Goal: Information Seeking & Learning: Learn about a topic

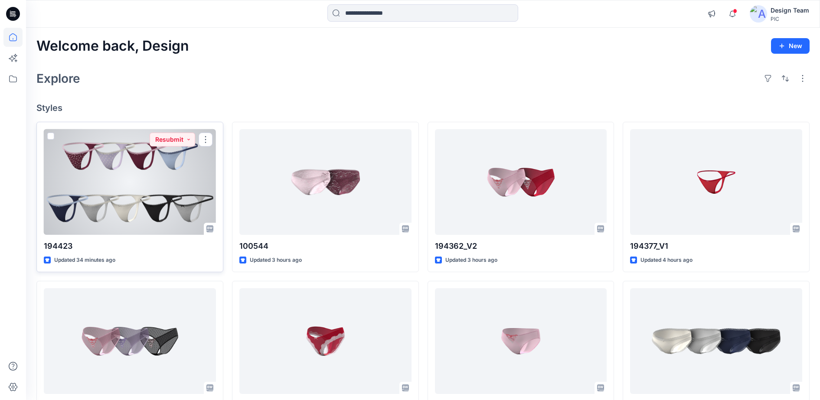
click at [184, 149] on div at bounding box center [130, 182] width 172 height 106
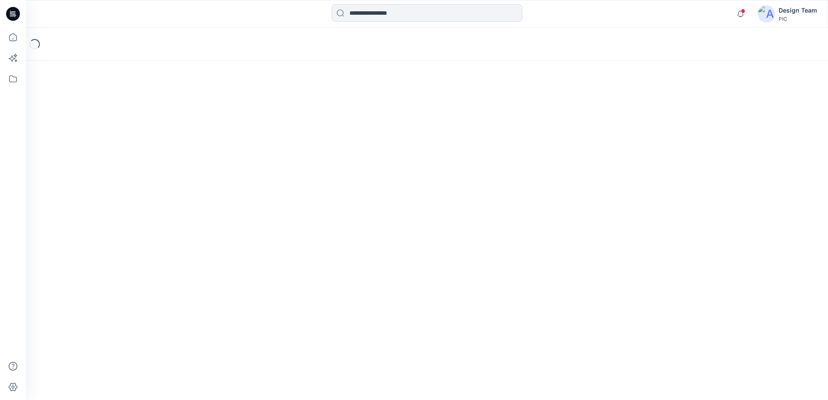
click at [184, 149] on div "Loading..." at bounding box center [427, 214] width 802 height 373
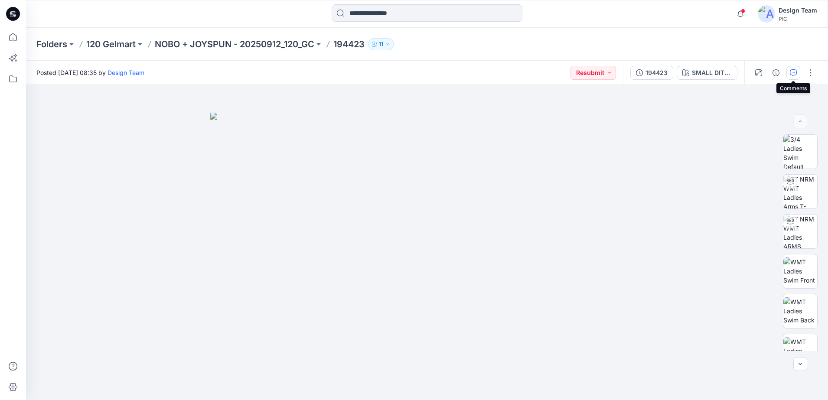
click at [788, 71] on button "button" at bounding box center [794, 73] width 14 height 14
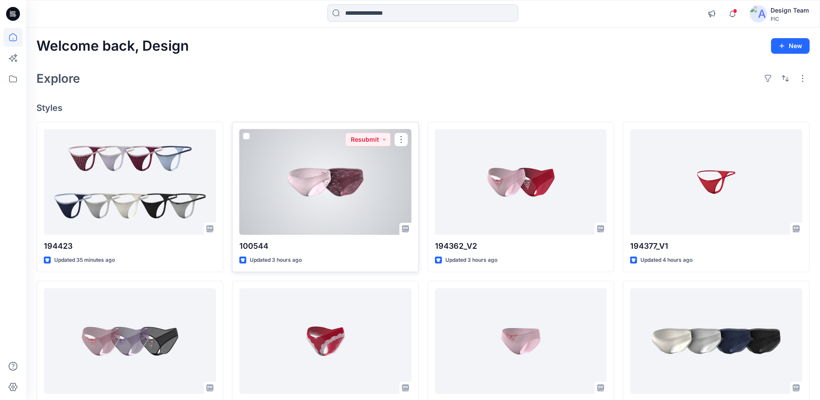
click at [313, 196] on div at bounding box center [325, 182] width 172 height 106
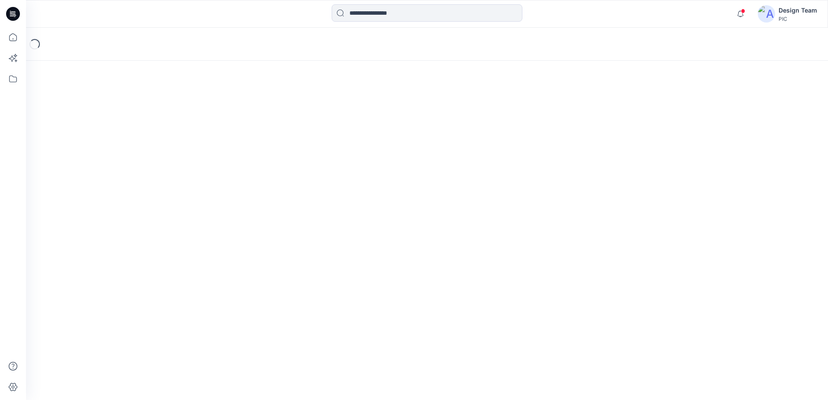
click at [313, 196] on div "Loading..." at bounding box center [427, 214] width 802 height 373
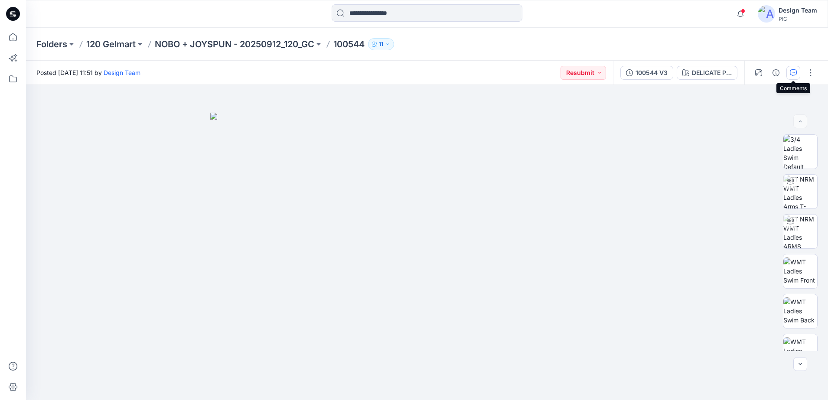
click at [790, 71] on button "button" at bounding box center [794, 73] width 14 height 14
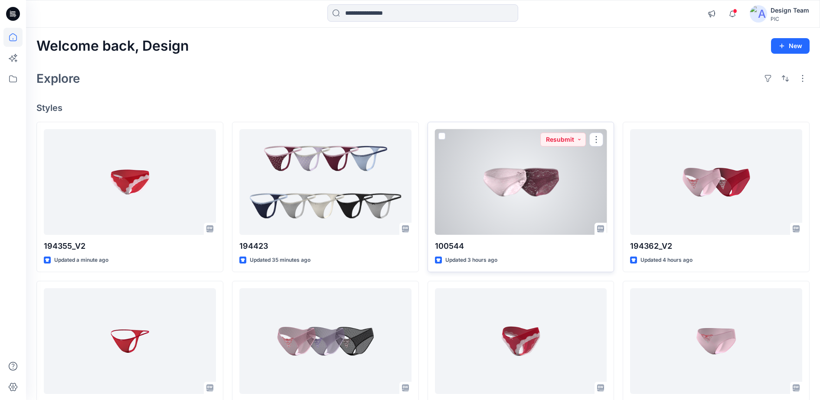
click at [496, 199] on div at bounding box center [521, 182] width 172 height 106
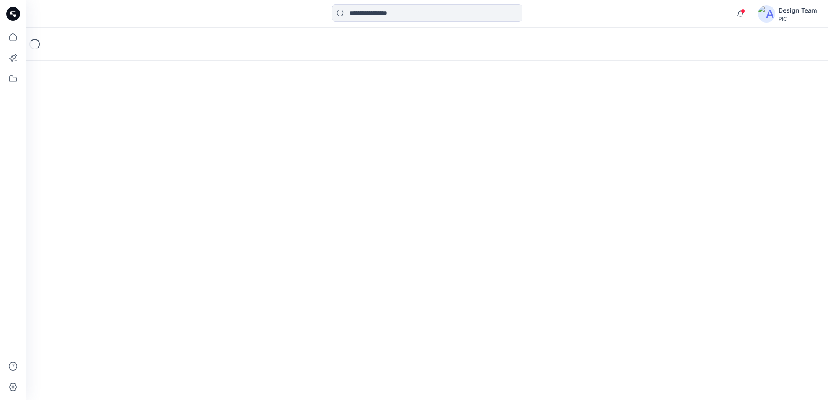
click at [496, 199] on div "Loading..." at bounding box center [427, 214] width 802 height 373
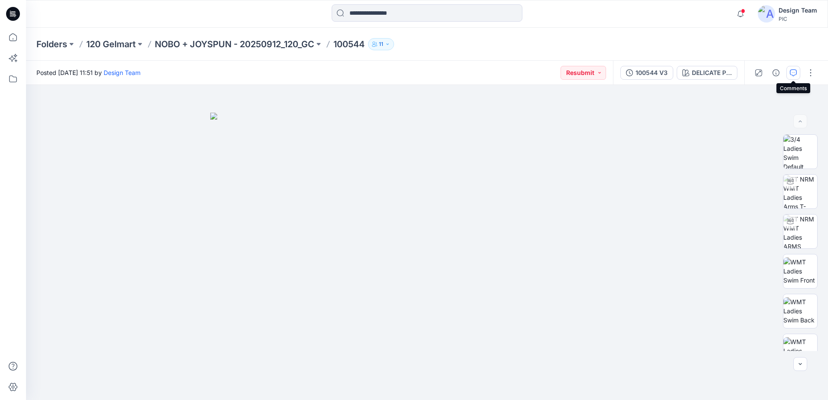
click at [796, 72] on icon "button" at bounding box center [793, 72] width 7 height 7
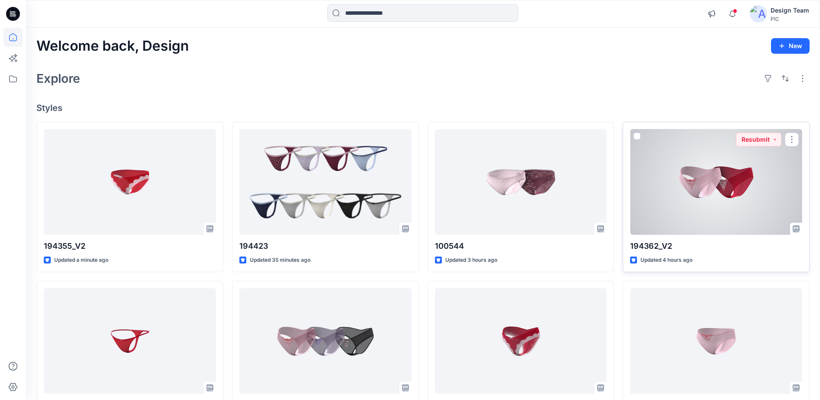
click at [693, 196] on div at bounding box center [716, 182] width 172 height 106
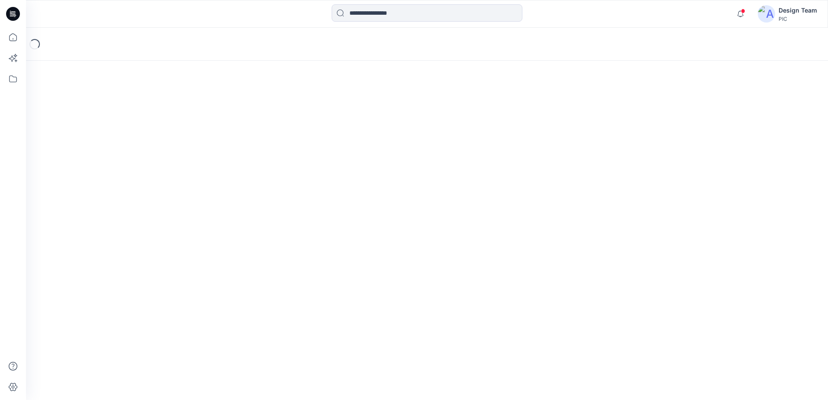
click at [693, 196] on div "Loading..." at bounding box center [427, 214] width 802 height 373
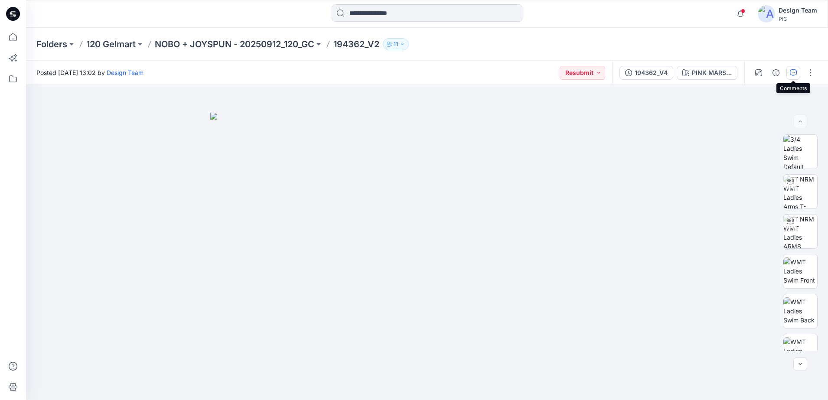
click at [792, 73] on icon "button" at bounding box center [793, 72] width 7 height 7
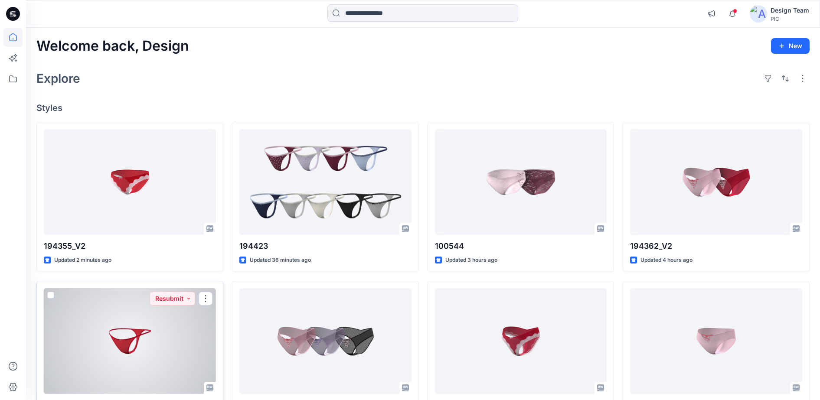
click at [101, 330] on div at bounding box center [130, 341] width 172 height 106
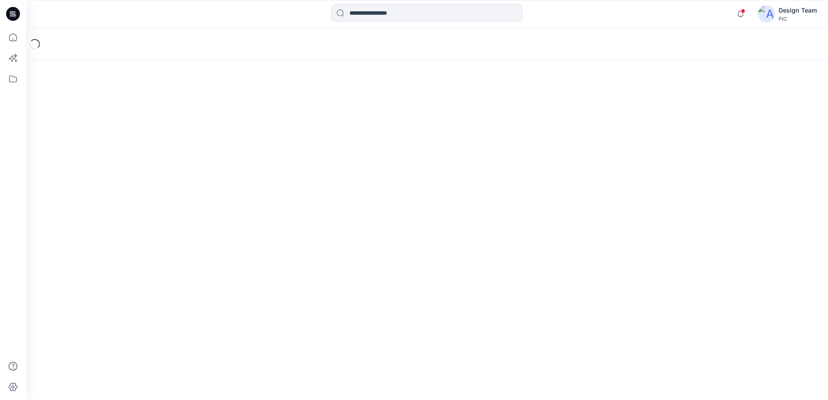
click at [101, 330] on div "Loading..." at bounding box center [427, 214] width 802 height 373
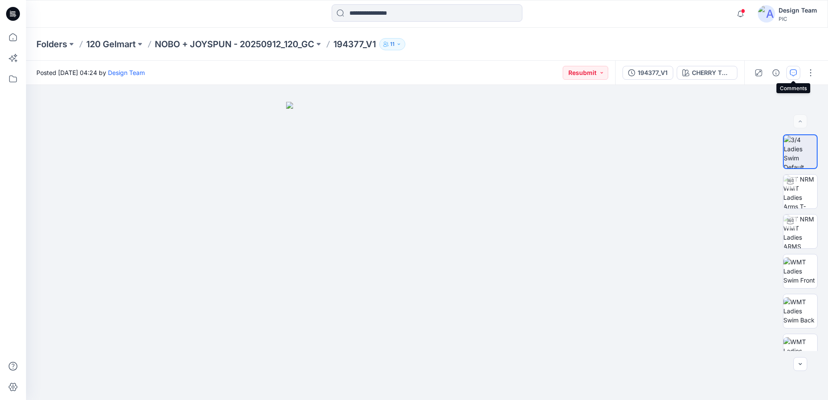
click at [791, 71] on icon "button" at bounding box center [793, 72] width 7 height 7
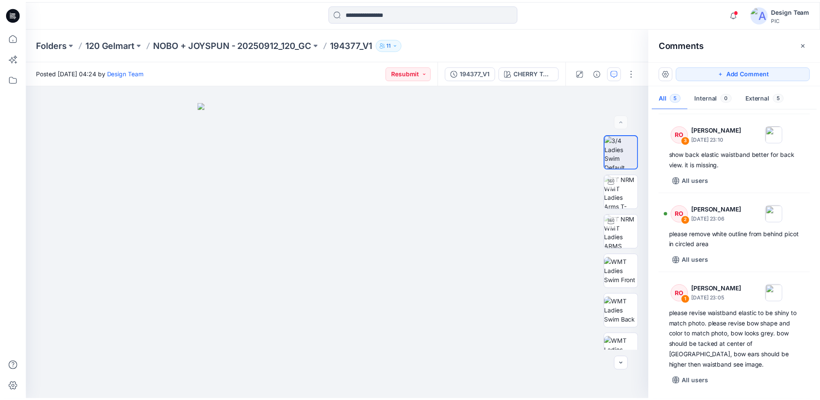
scroll to position [147, 0]
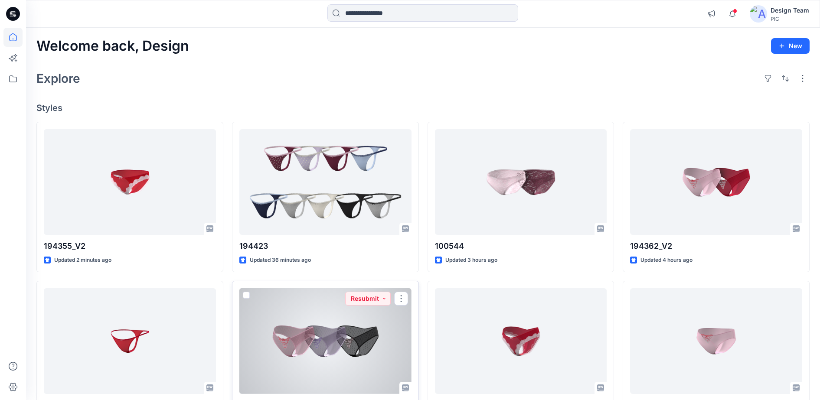
click at [315, 352] on div at bounding box center [325, 341] width 172 height 106
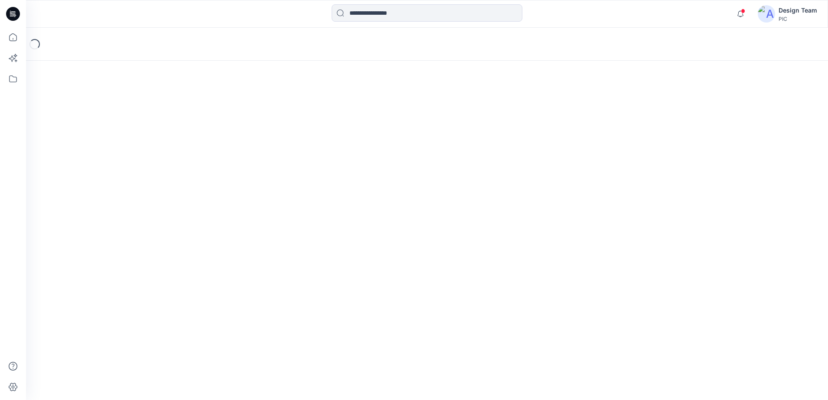
click at [315, 352] on div "Loading..." at bounding box center [427, 214] width 802 height 373
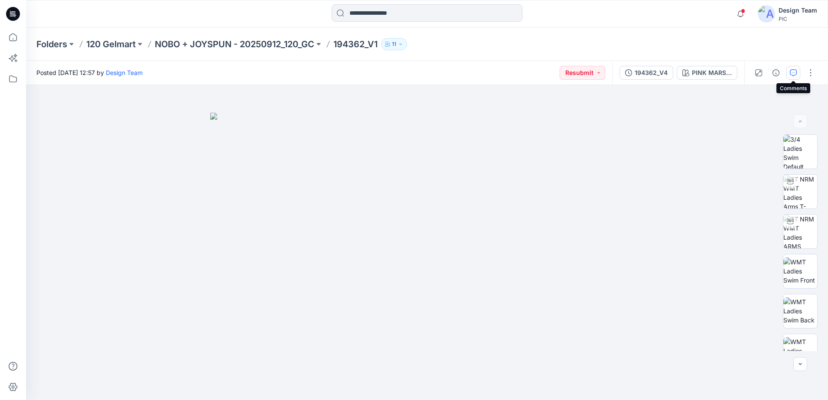
click at [793, 72] on icon "button" at bounding box center [793, 72] width 7 height 7
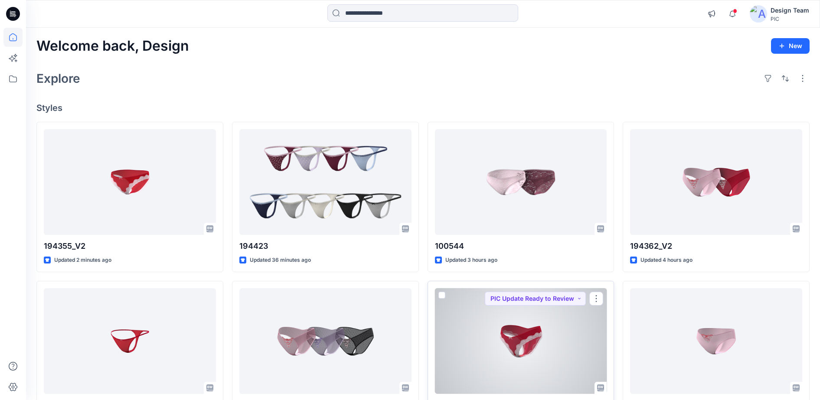
click at [474, 300] on div at bounding box center [521, 341] width 172 height 106
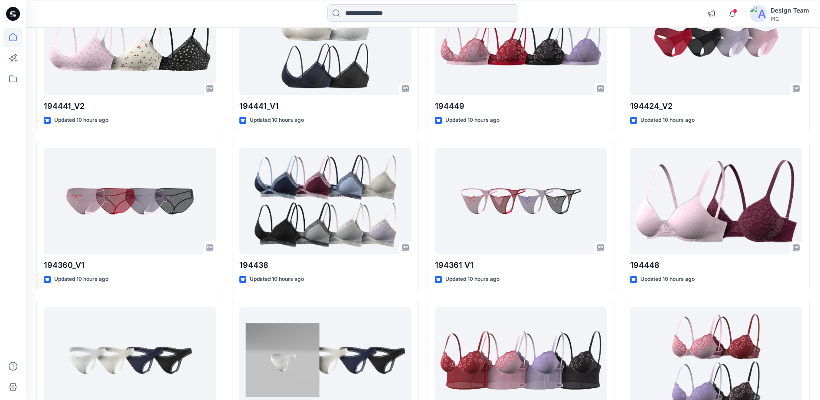
scroll to position [794, 0]
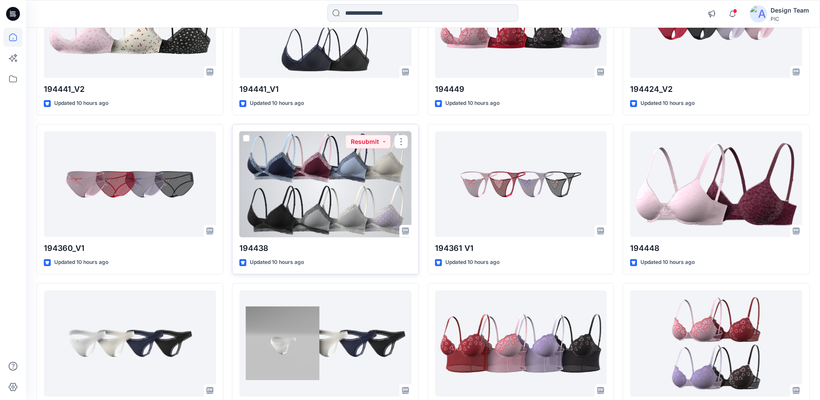
click at [320, 171] on div at bounding box center [325, 184] width 172 height 106
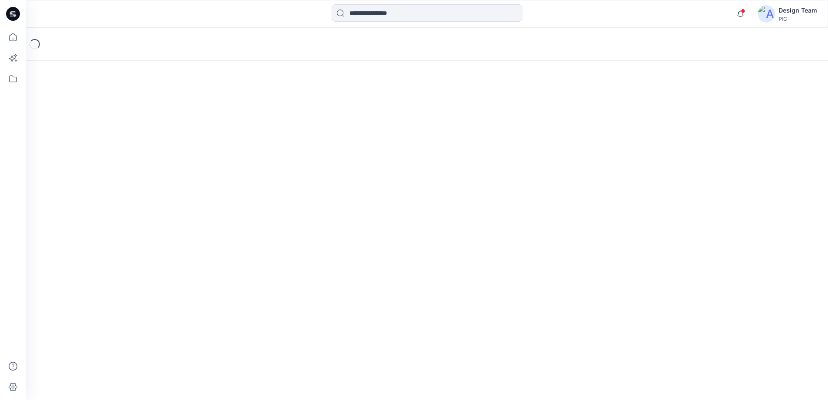
click at [320, 171] on div "Loading..." at bounding box center [427, 214] width 802 height 373
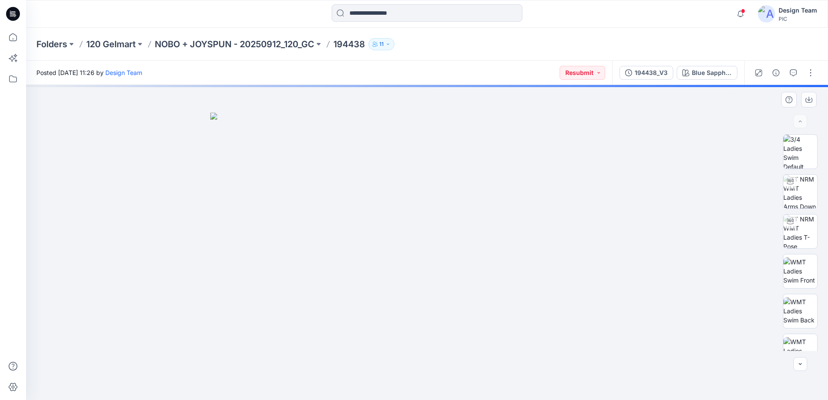
drag, startPoint x: 320, startPoint y: 171, endPoint x: 761, endPoint y: 176, distance: 441.5
click at [761, 176] on div at bounding box center [427, 242] width 802 height 315
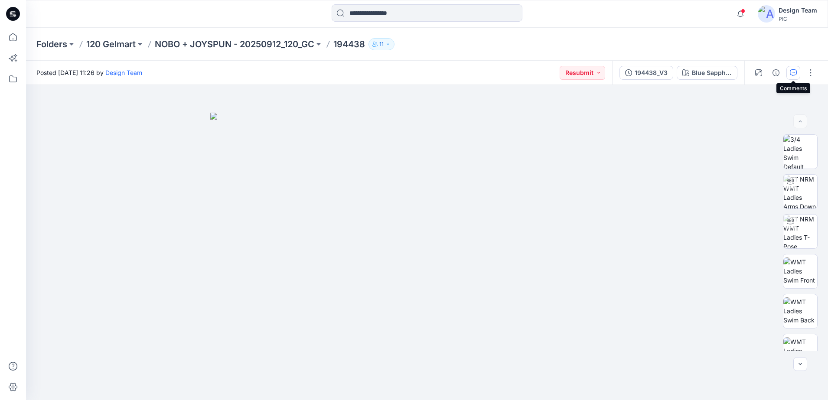
click at [796, 72] on icon "button" at bounding box center [793, 72] width 7 height 7
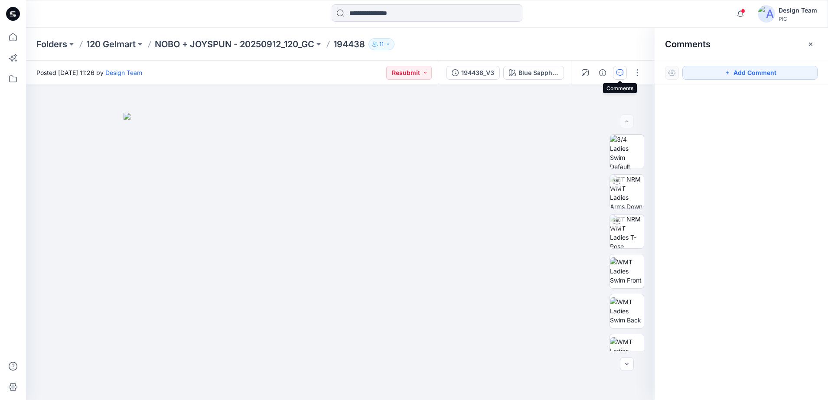
click at [619, 70] on icon "button" at bounding box center [620, 72] width 7 height 7
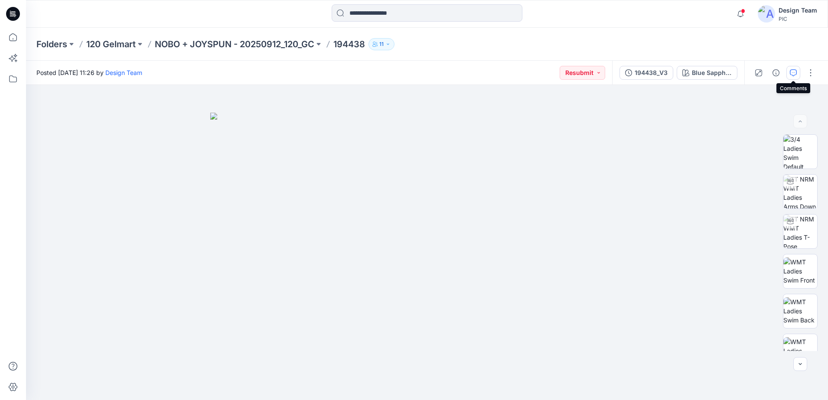
click at [795, 75] on icon "button" at bounding box center [793, 72] width 7 height 7
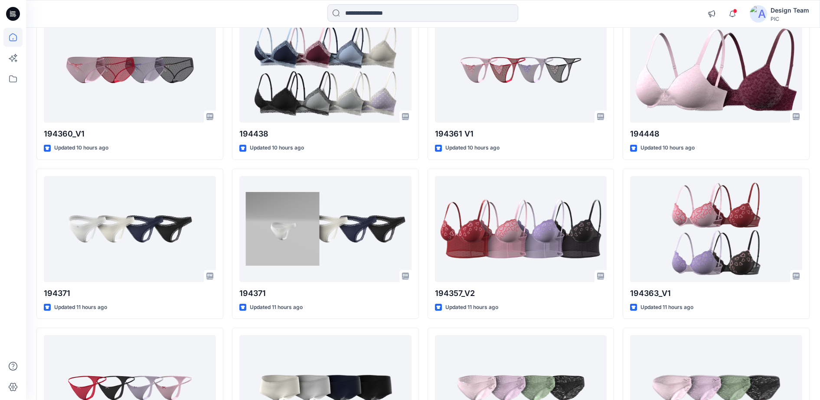
scroll to position [925, 0]
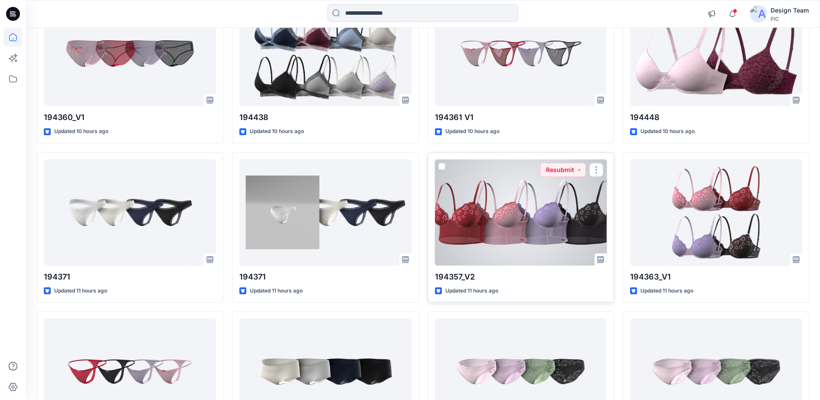
click at [552, 200] on div at bounding box center [521, 213] width 172 height 106
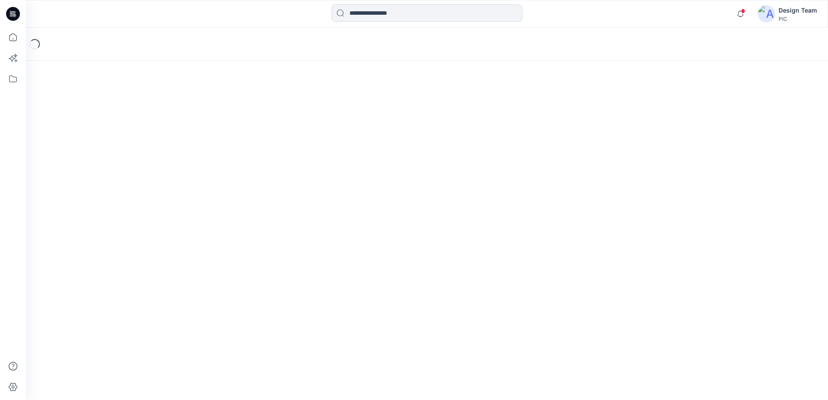
click at [552, 200] on div "Loading..." at bounding box center [427, 214] width 802 height 373
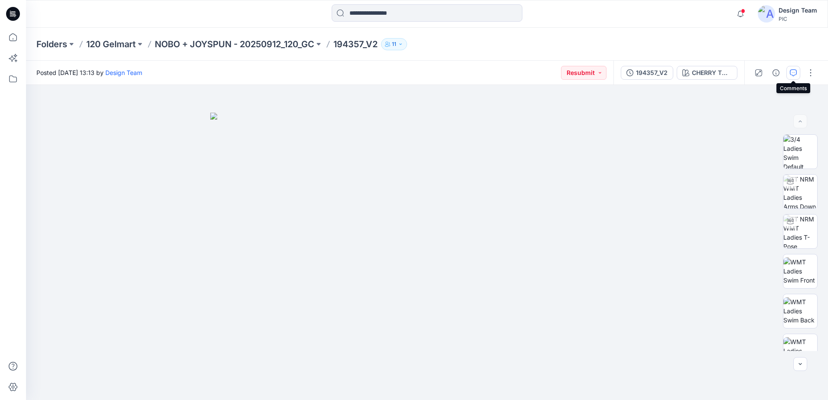
click at [790, 75] on icon "button" at bounding box center [793, 72] width 7 height 7
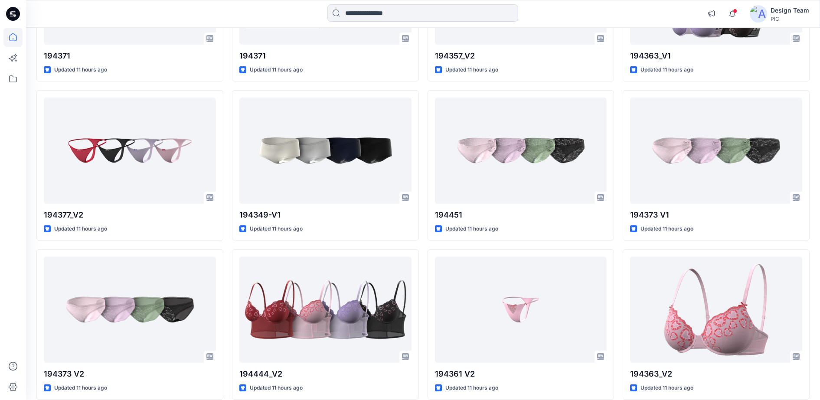
scroll to position [1187, 0]
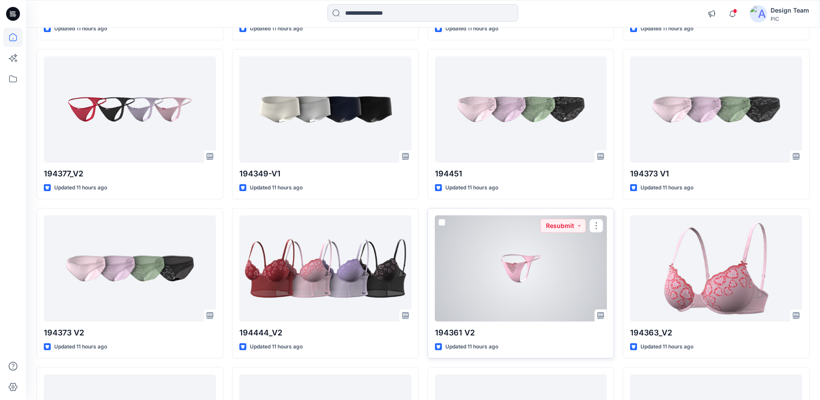
click at [554, 265] on div at bounding box center [521, 269] width 172 height 106
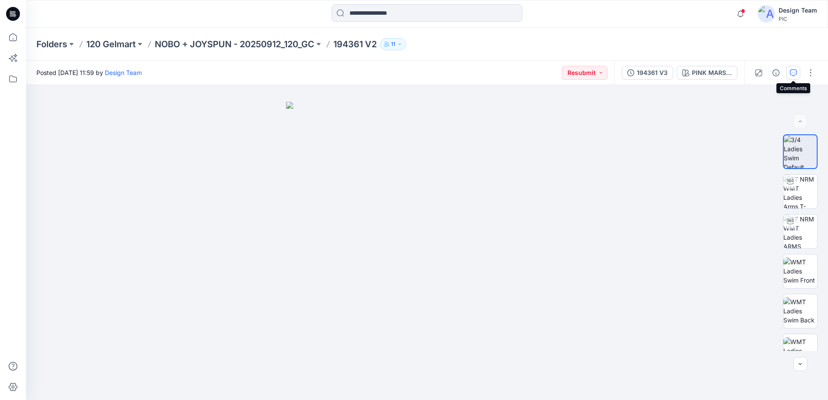
click at [794, 73] on icon "button" at bounding box center [793, 72] width 7 height 7
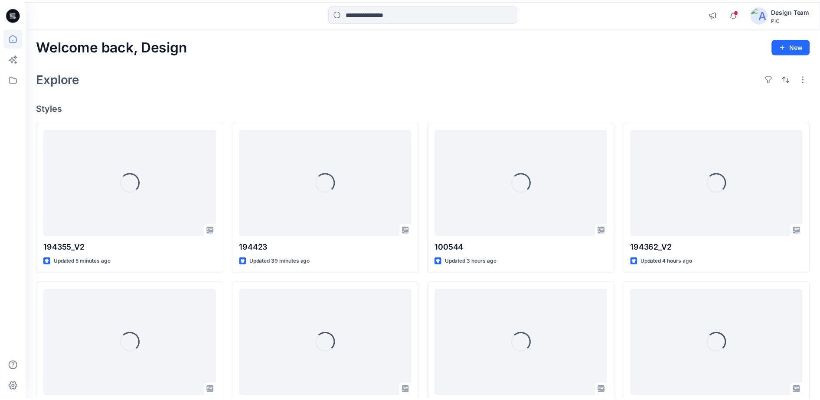
scroll to position [1187, 0]
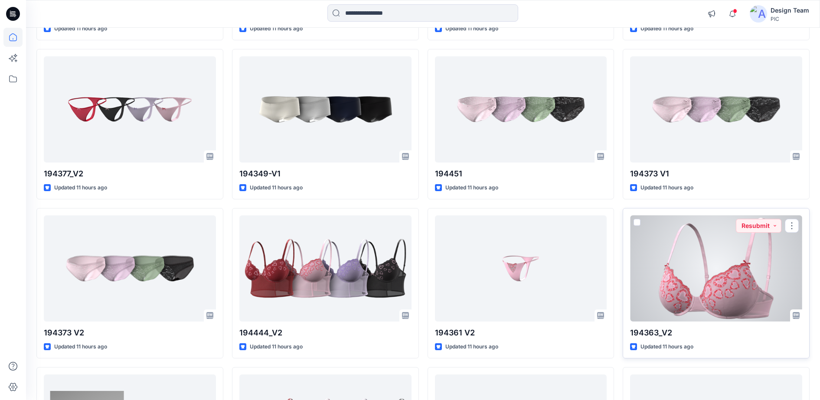
click at [714, 313] on div at bounding box center [716, 269] width 172 height 106
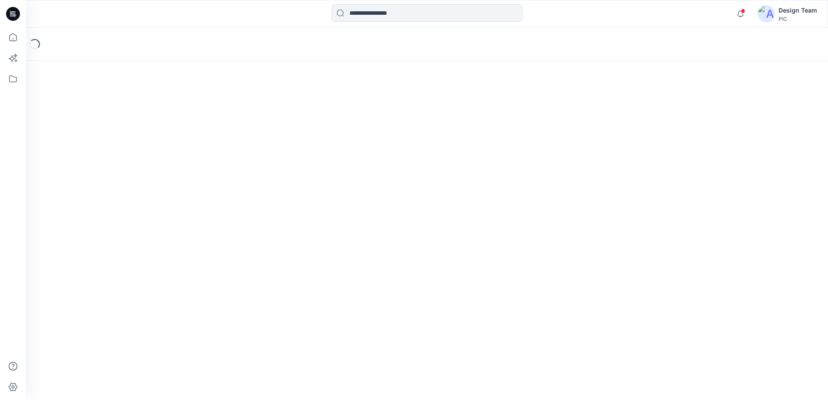
click at [714, 313] on div "Loading..." at bounding box center [427, 214] width 802 height 373
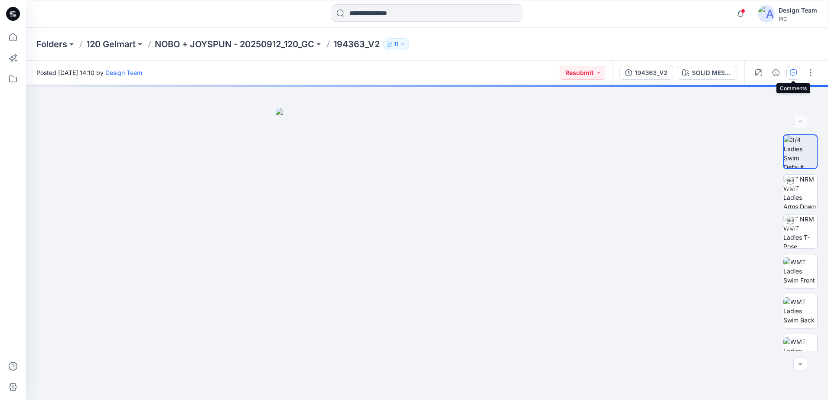
click at [793, 69] on icon "button" at bounding box center [793, 72] width 7 height 7
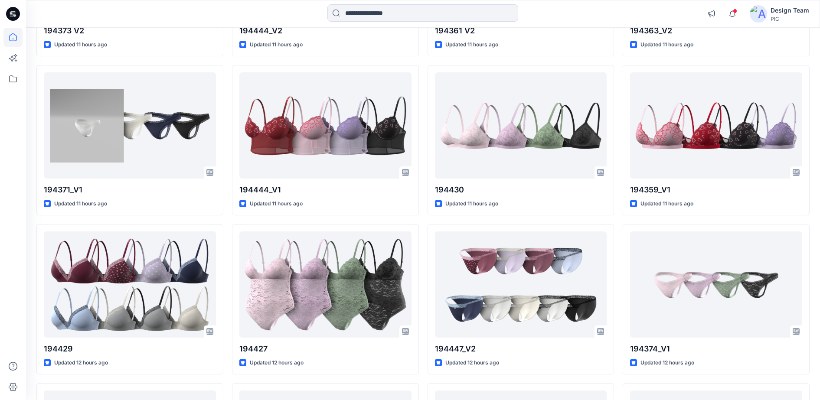
scroll to position [1520, 0]
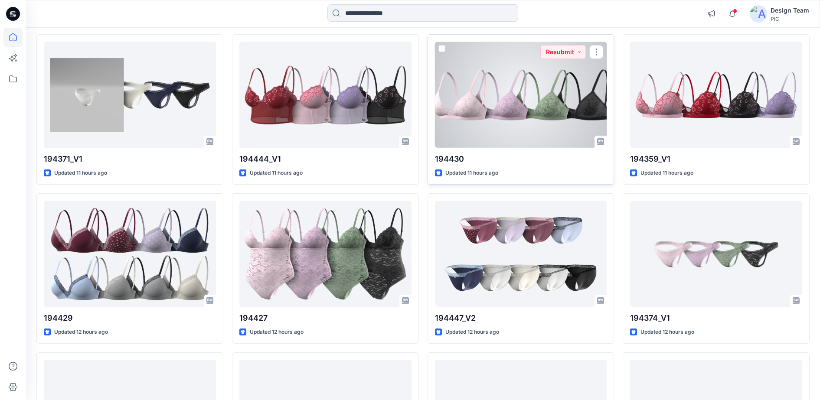
click at [480, 114] on div at bounding box center [521, 95] width 172 height 106
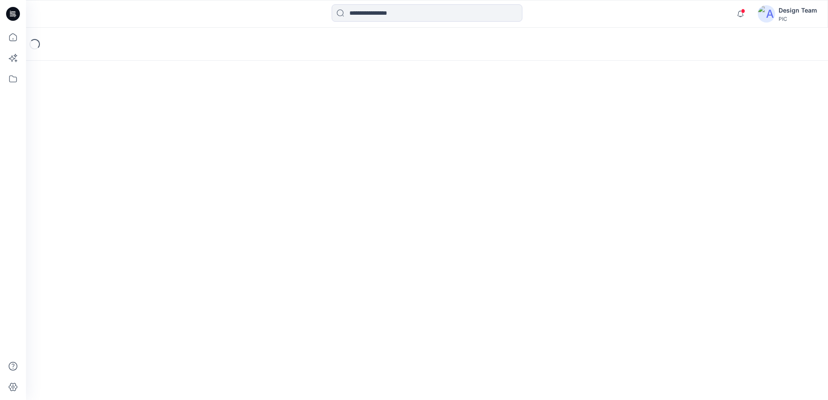
click at [480, 114] on div "Loading..." at bounding box center [427, 214] width 802 height 373
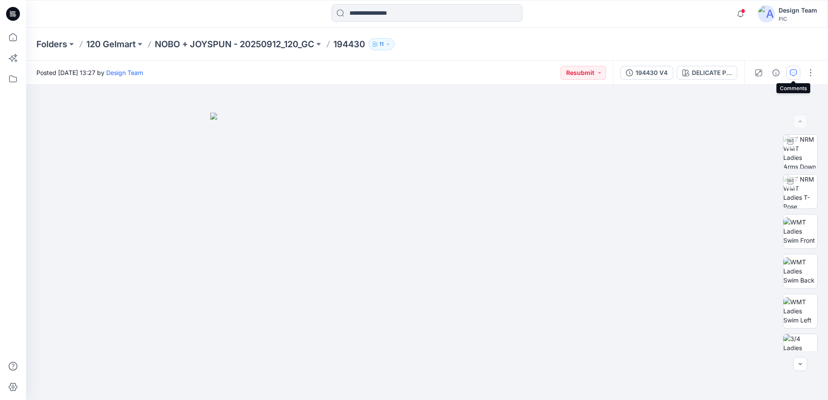
click at [792, 66] on button "button" at bounding box center [794, 73] width 14 height 14
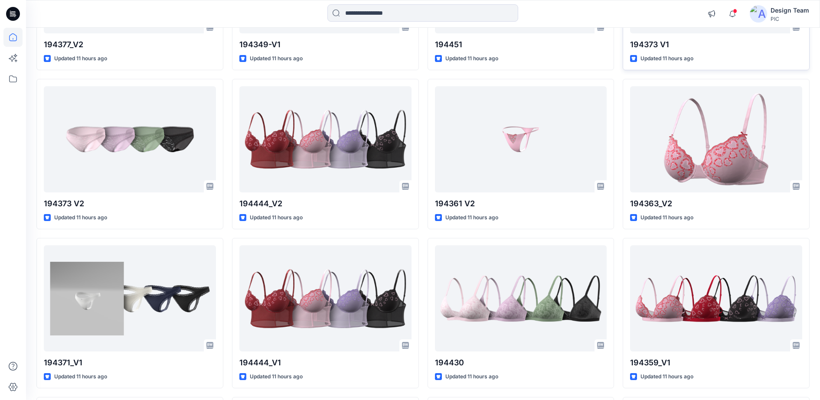
scroll to position [1124, 0]
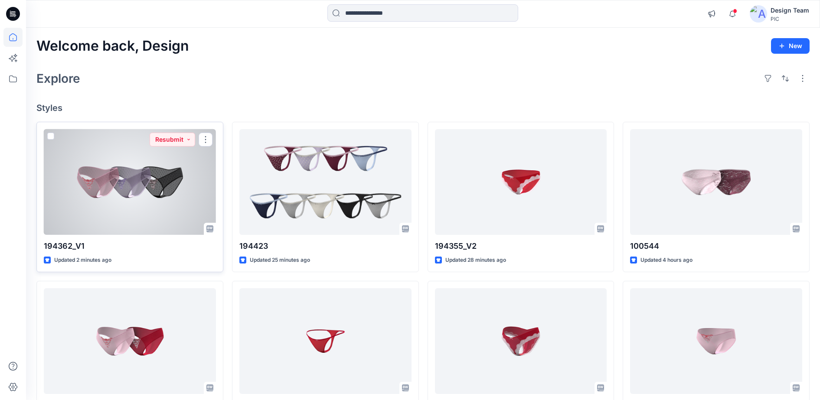
click at [177, 173] on div at bounding box center [130, 182] width 172 height 106
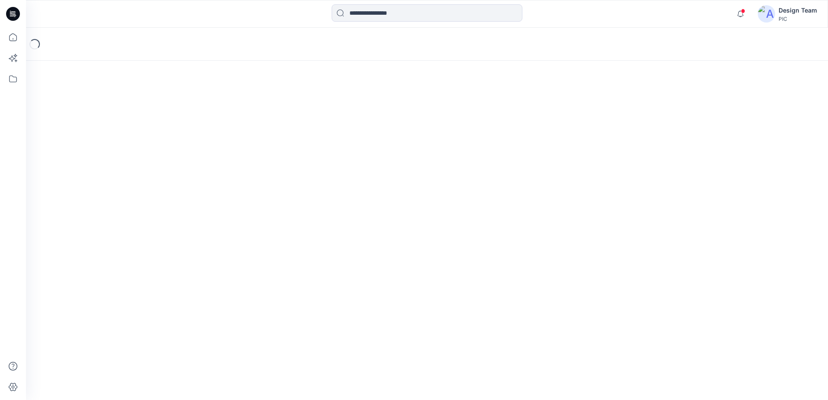
click at [177, 173] on div "Loading..." at bounding box center [427, 214] width 802 height 373
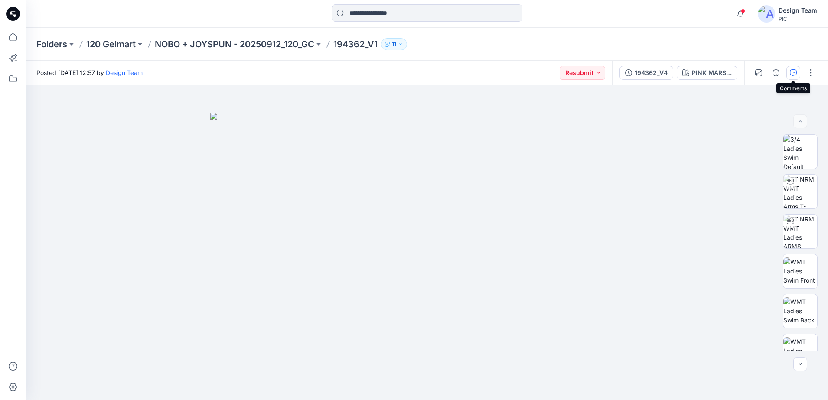
click at [793, 73] on icon "button" at bounding box center [793, 72] width 7 height 7
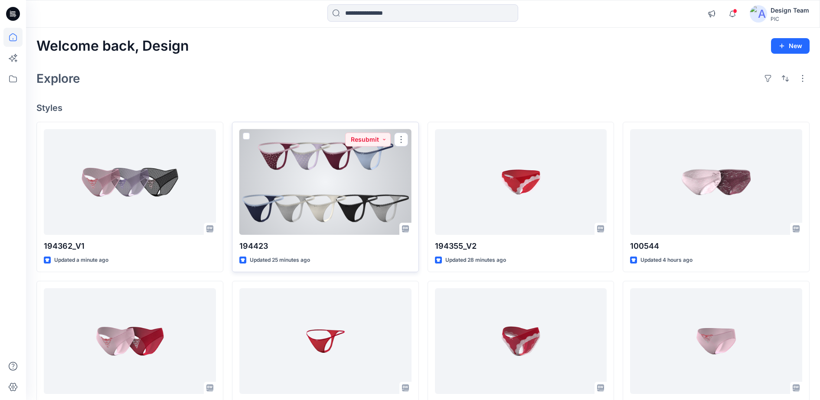
click at [301, 176] on div at bounding box center [325, 182] width 172 height 106
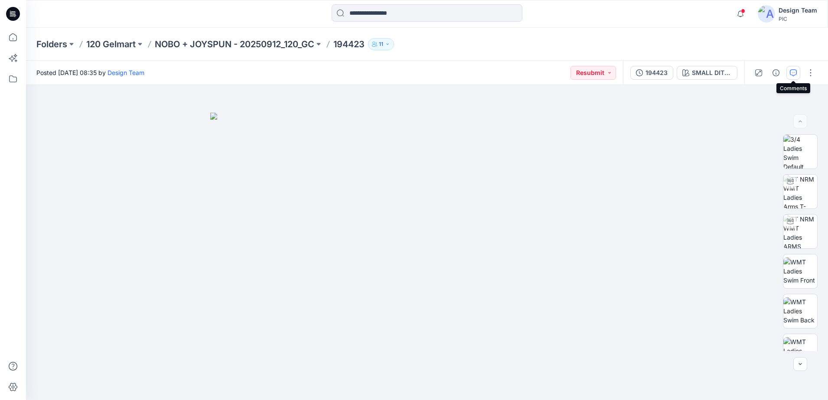
click at [795, 73] on icon "button" at bounding box center [793, 72] width 7 height 7
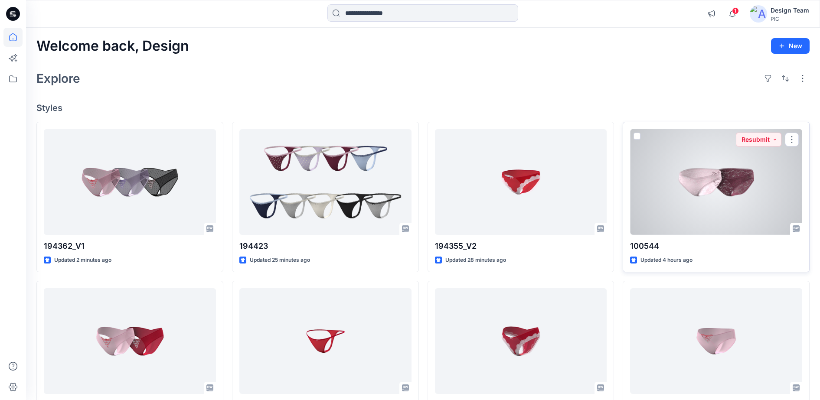
click at [654, 193] on div at bounding box center [716, 182] width 172 height 106
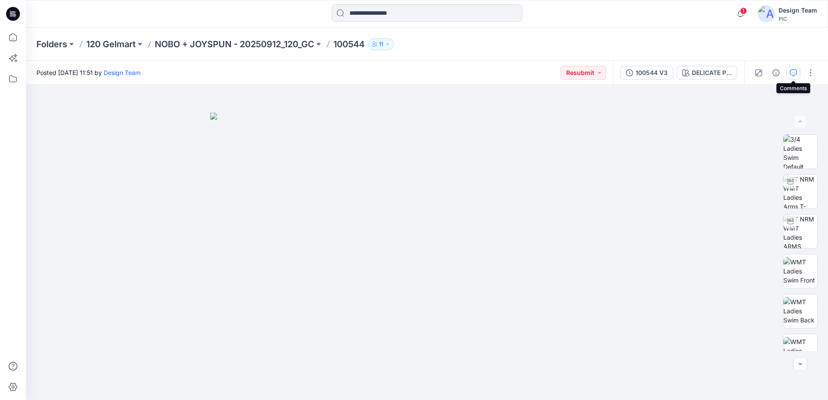
click at [793, 73] on icon "button" at bounding box center [793, 72] width 7 height 7
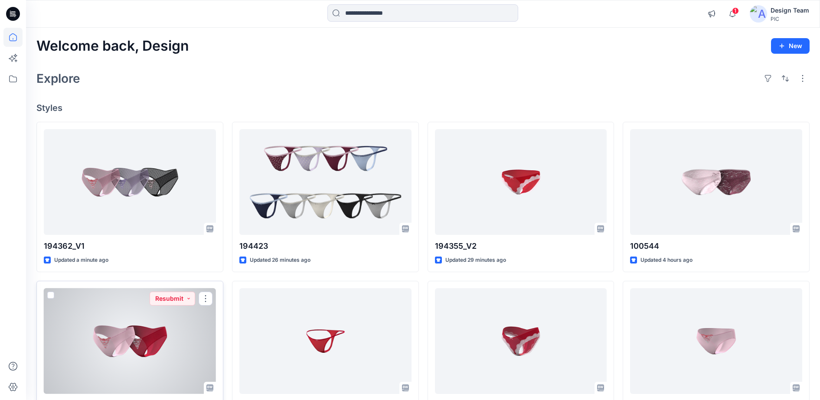
click at [61, 315] on div at bounding box center [130, 341] width 172 height 106
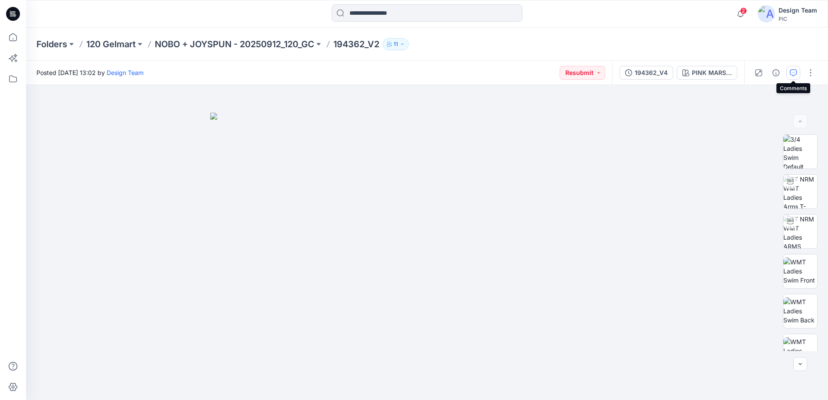
click at [791, 70] on icon "button" at bounding box center [793, 72] width 7 height 7
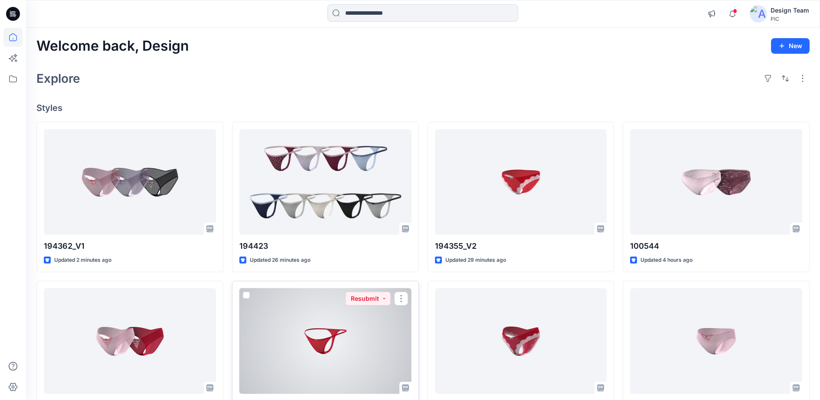
click at [326, 355] on div at bounding box center [325, 341] width 172 height 106
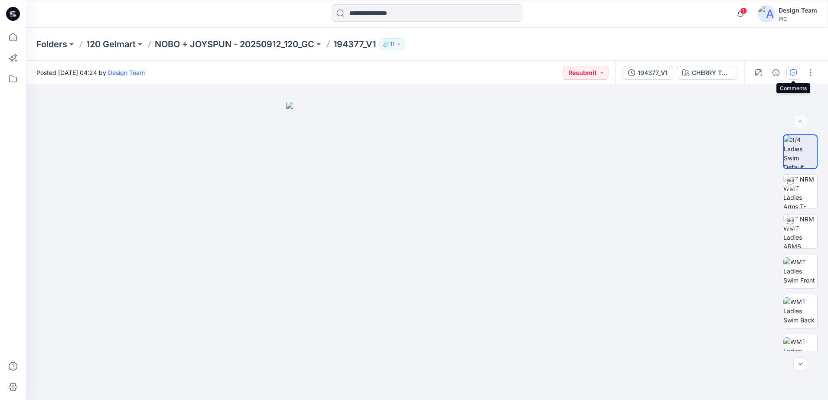
click at [797, 73] on button "button" at bounding box center [794, 73] width 14 height 14
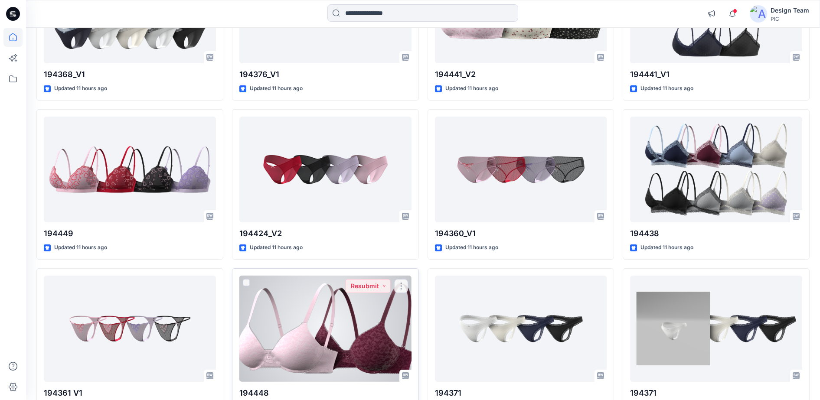
scroll to position [867, 0]
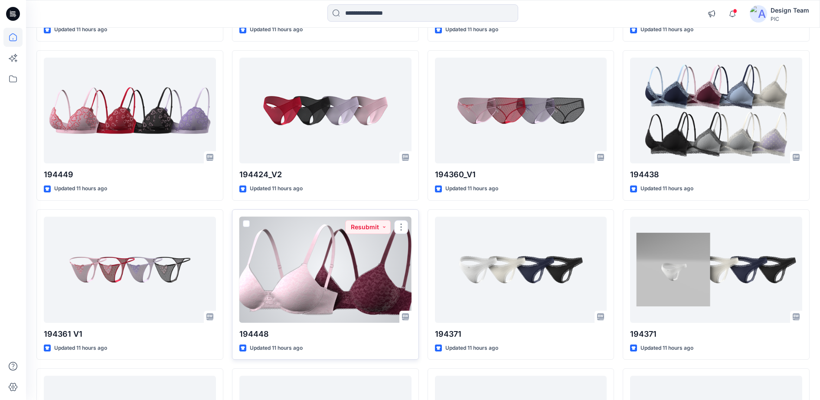
click at [317, 274] on div at bounding box center [325, 270] width 172 height 106
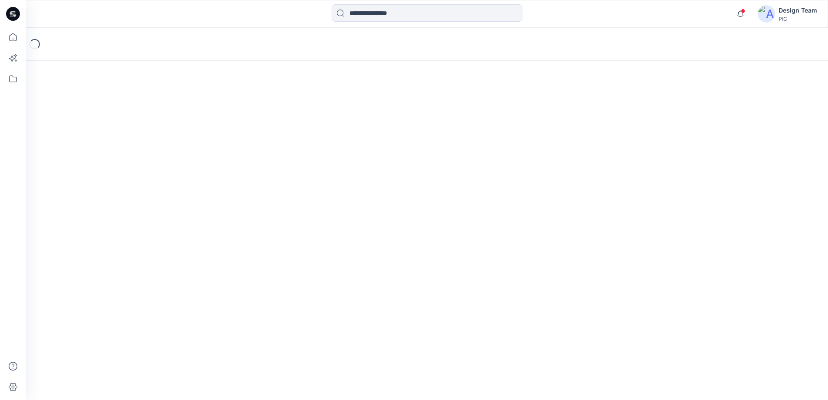
click at [317, 274] on div "Loading..." at bounding box center [427, 214] width 802 height 373
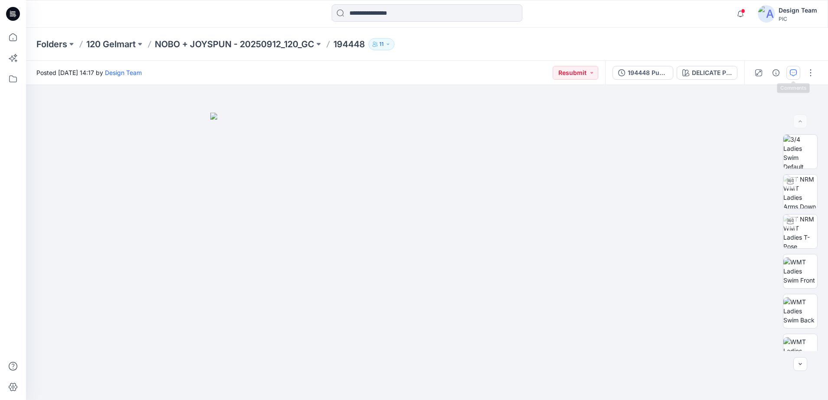
click at [791, 75] on icon "button" at bounding box center [793, 72] width 7 height 7
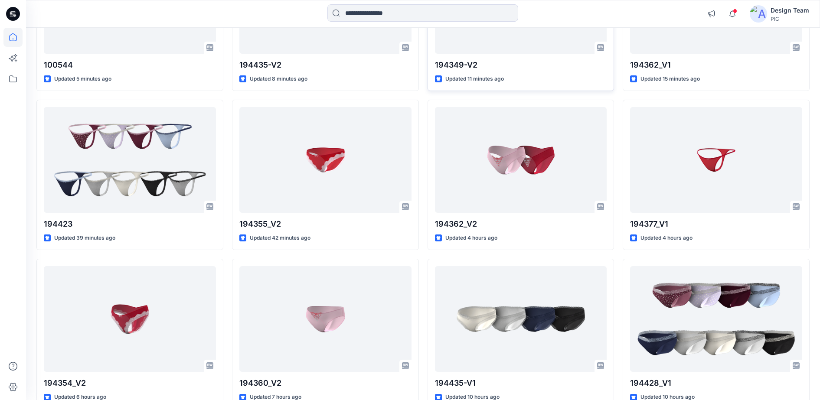
scroll to position [54, 0]
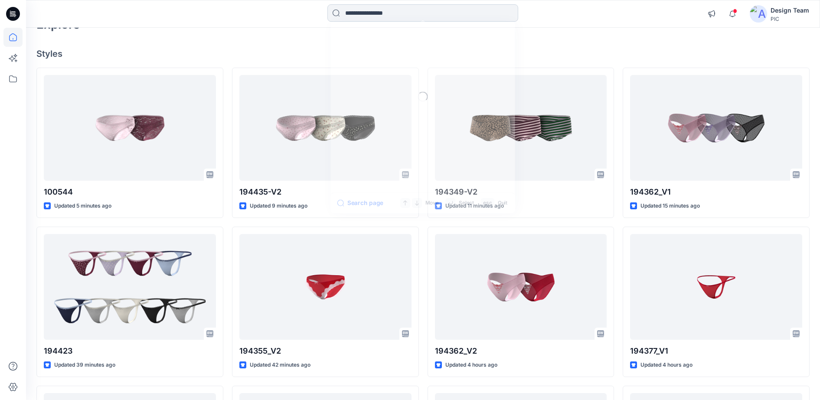
click at [374, 15] on input at bounding box center [422, 12] width 191 height 17
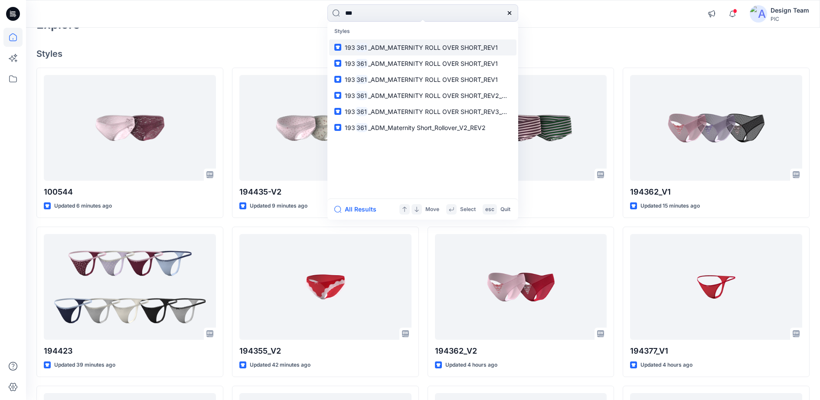
type input "***"
click at [392, 50] on span "_ADM_MATERNITY ROLL OVER SHORT_REV1" at bounding box center [433, 47] width 130 height 7
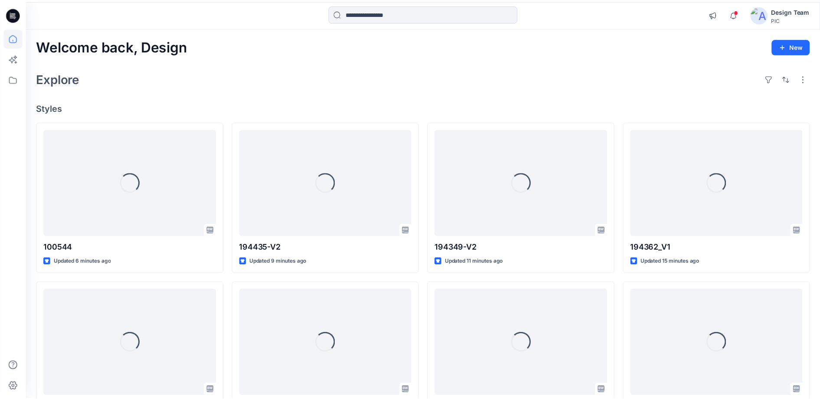
scroll to position [54, 0]
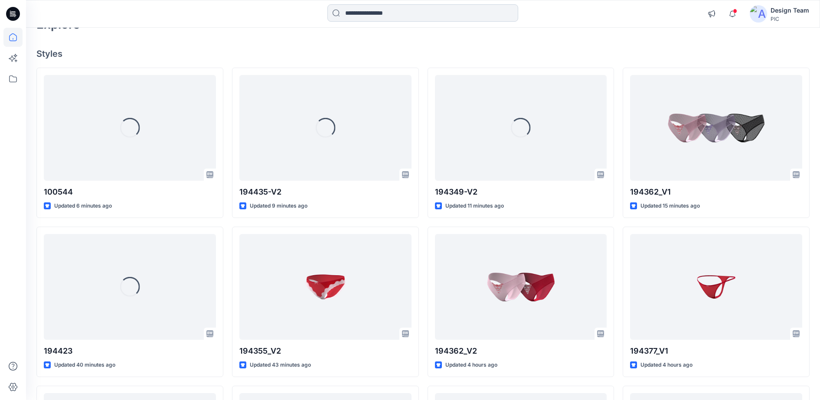
click at [374, 16] on input at bounding box center [422, 12] width 191 height 17
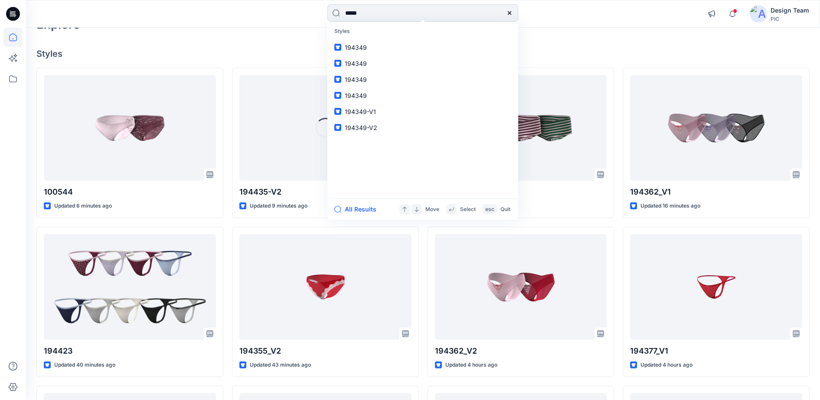
type input "******"
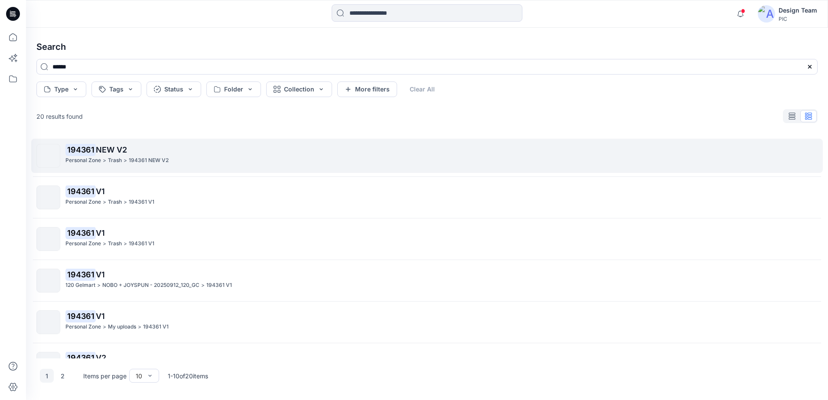
click at [94, 160] on p "Personal Zone" at bounding box center [83, 160] width 36 height 9
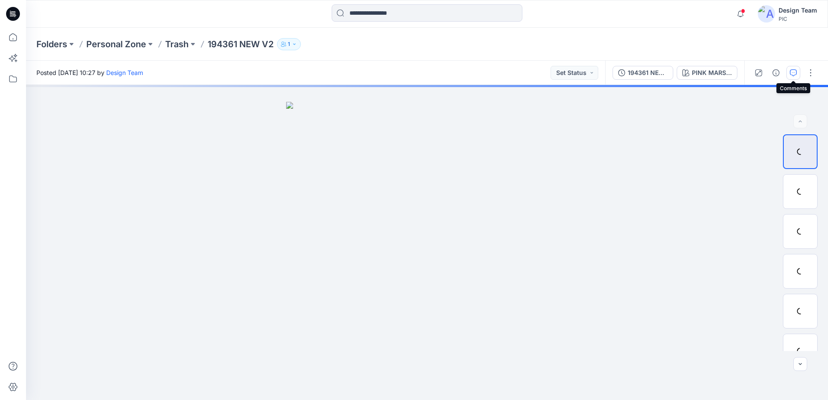
click at [793, 72] on icon "button" at bounding box center [793, 72] width 7 height 7
